Goal: Task Accomplishment & Management: Manage account settings

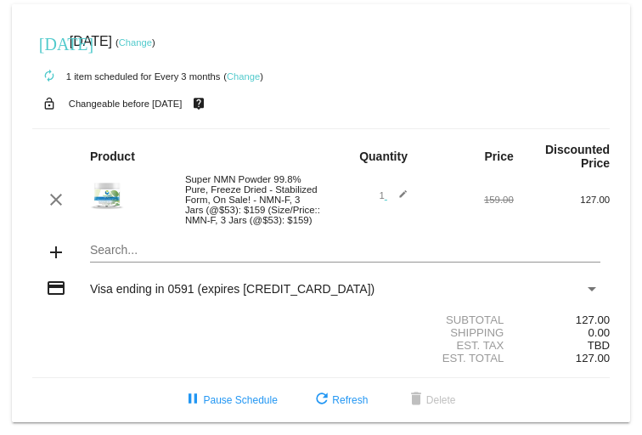
click at [247, 77] on link "Change" at bounding box center [243, 76] width 33 height 10
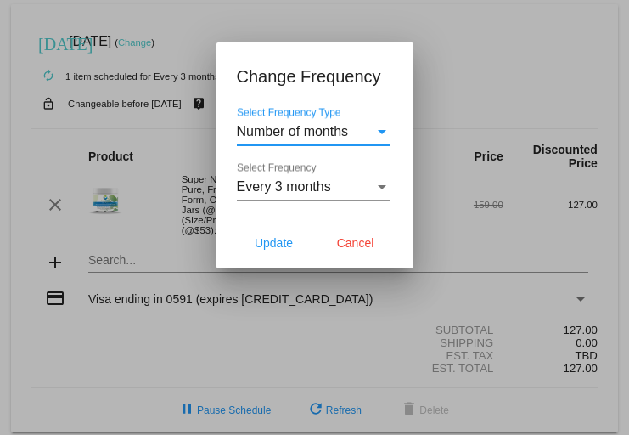
click at [380, 188] on div "Select Frequency" at bounding box center [382, 187] width 8 height 4
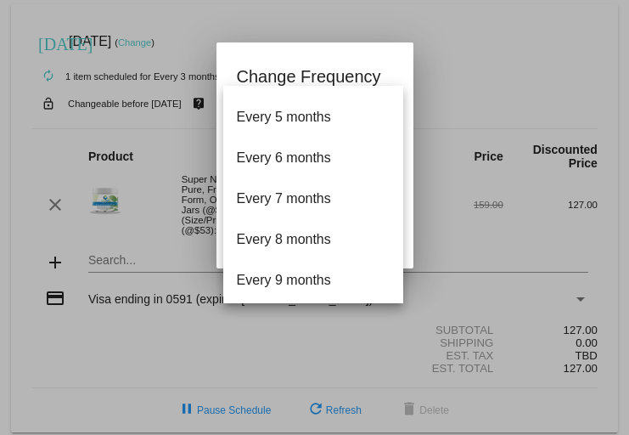
scroll to position [155, 0]
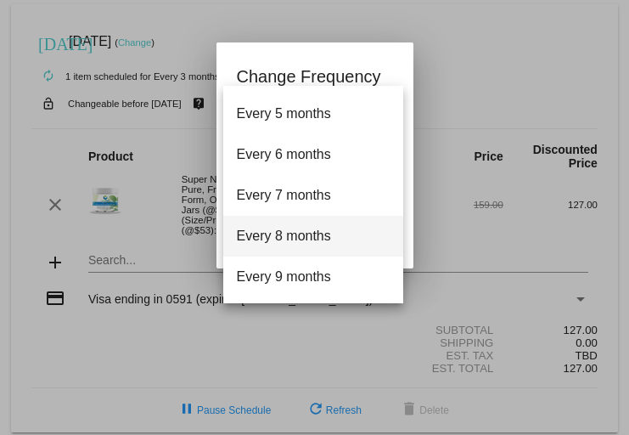
click at [298, 237] on span "Every 8 months" at bounding box center [313, 236] width 153 height 41
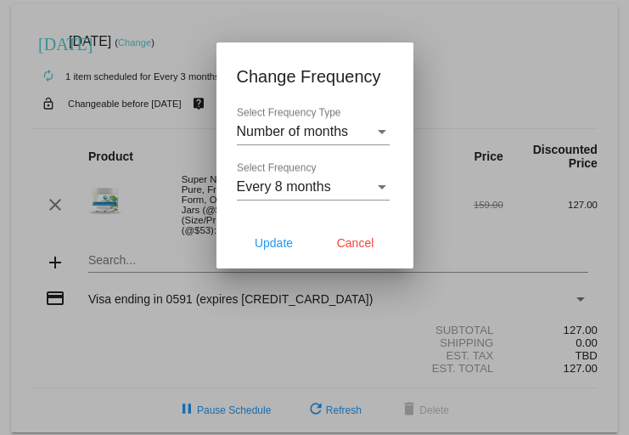
click at [380, 133] on div "Select Frequency Type" at bounding box center [381, 131] width 15 height 15
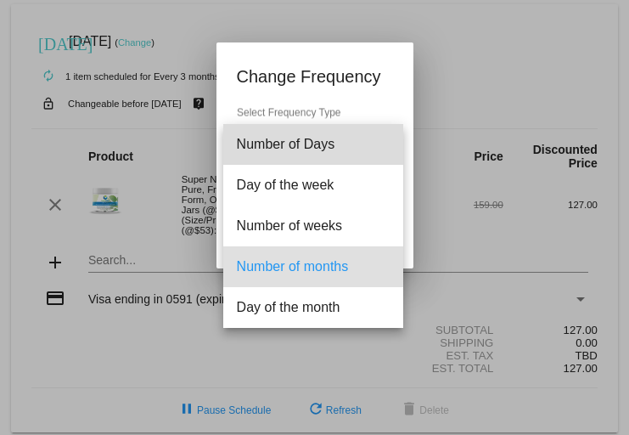
click at [380, 133] on span "Number of Days" at bounding box center [313, 144] width 153 height 41
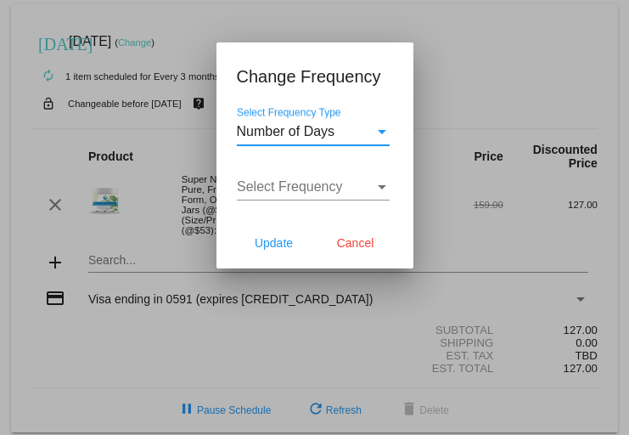
click at [380, 133] on div "Select Frequency Type" at bounding box center [381, 131] width 15 height 15
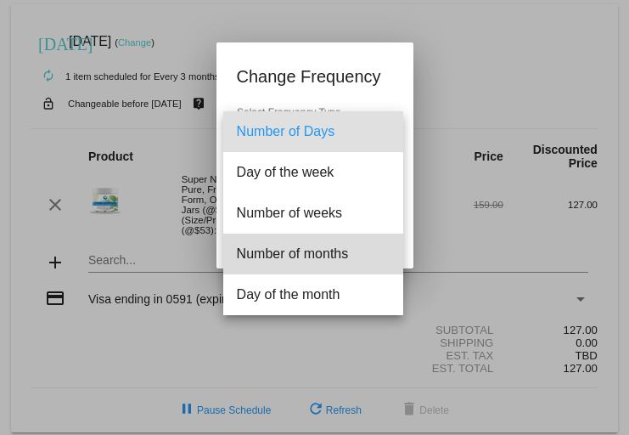
click at [304, 260] on span "Number of months" at bounding box center [313, 253] width 153 height 41
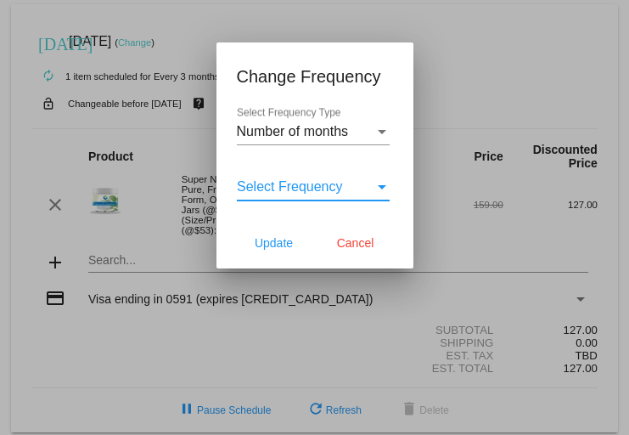
click at [379, 190] on div "Select Frequency" at bounding box center [381, 186] width 15 height 15
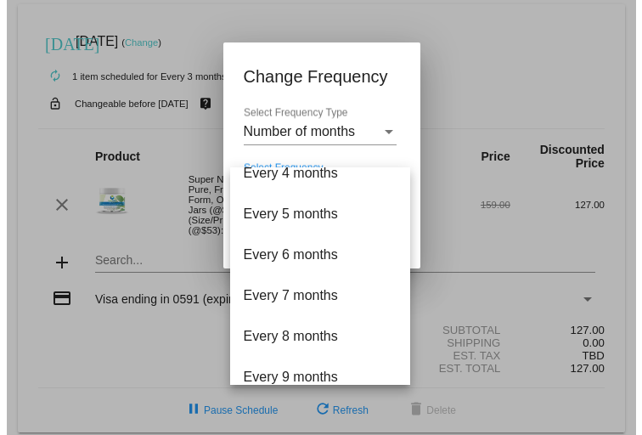
scroll to position [169, 0]
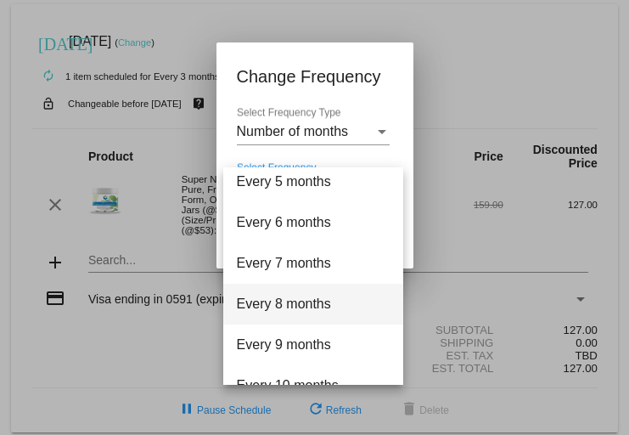
click at [290, 297] on span "Every 8 months" at bounding box center [313, 304] width 153 height 41
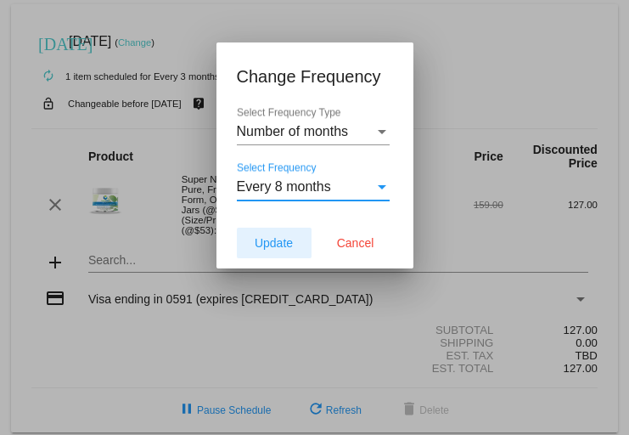
click at [279, 241] on span "Update" at bounding box center [274, 243] width 38 height 14
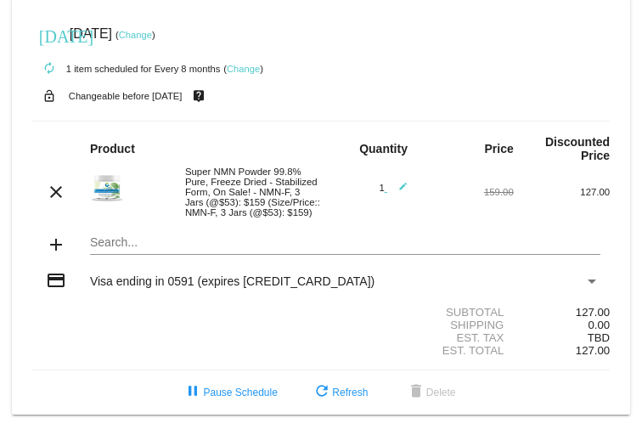
scroll to position [20, 0]
click at [152, 29] on link "Change" at bounding box center [135, 34] width 33 height 10
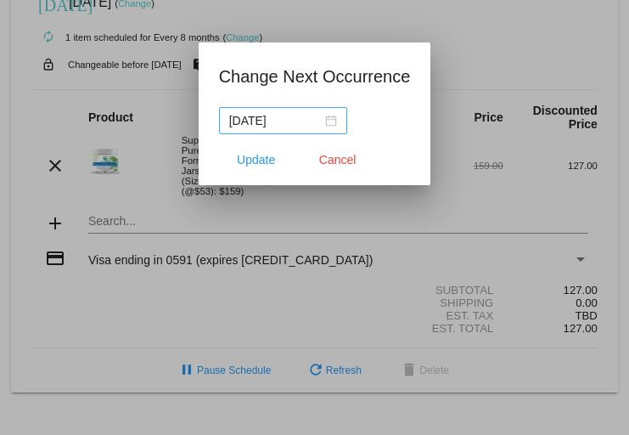
click at [335, 121] on div "[DATE]" at bounding box center [283, 120] width 108 height 19
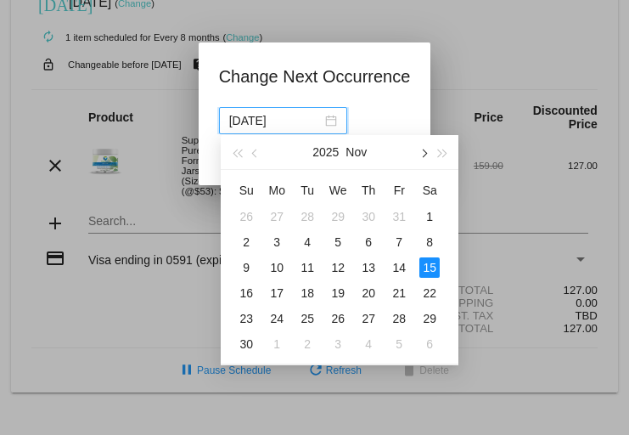
click at [426, 155] on span "button" at bounding box center [423, 153] width 8 height 8
click at [426, 155] on button "button" at bounding box center [422, 152] width 19 height 34
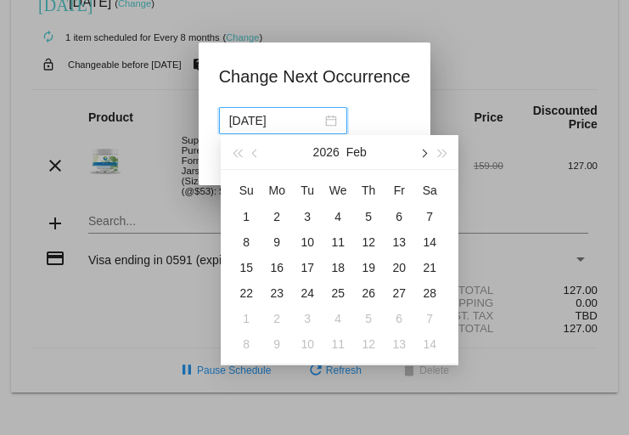
click at [426, 155] on button "button" at bounding box center [422, 152] width 19 height 34
click at [426, 156] on button "button" at bounding box center [422, 152] width 19 height 34
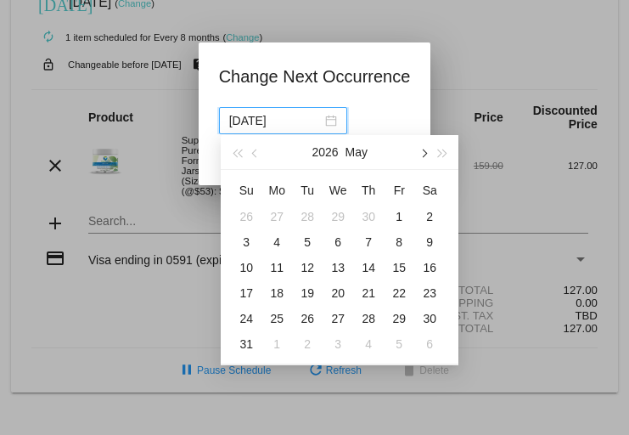
click at [426, 156] on button "button" at bounding box center [422, 152] width 19 height 34
click at [275, 216] on div "1" at bounding box center [277, 216] width 20 height 20
type input "[DATE]"
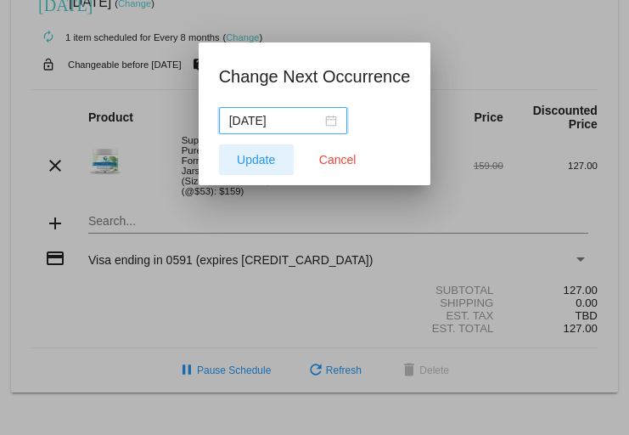
click at [261, 160] on span "Update" at bounding box center [256, 160] width 38 height 14
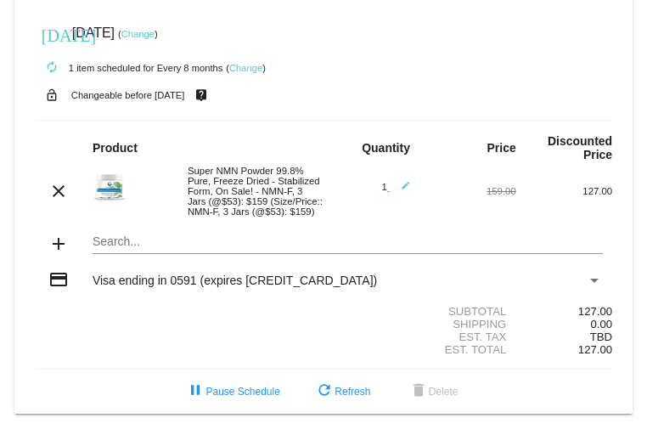
scroll to position [0, 0]
